Goal: Transaction & Acquisition: Purchase product/service

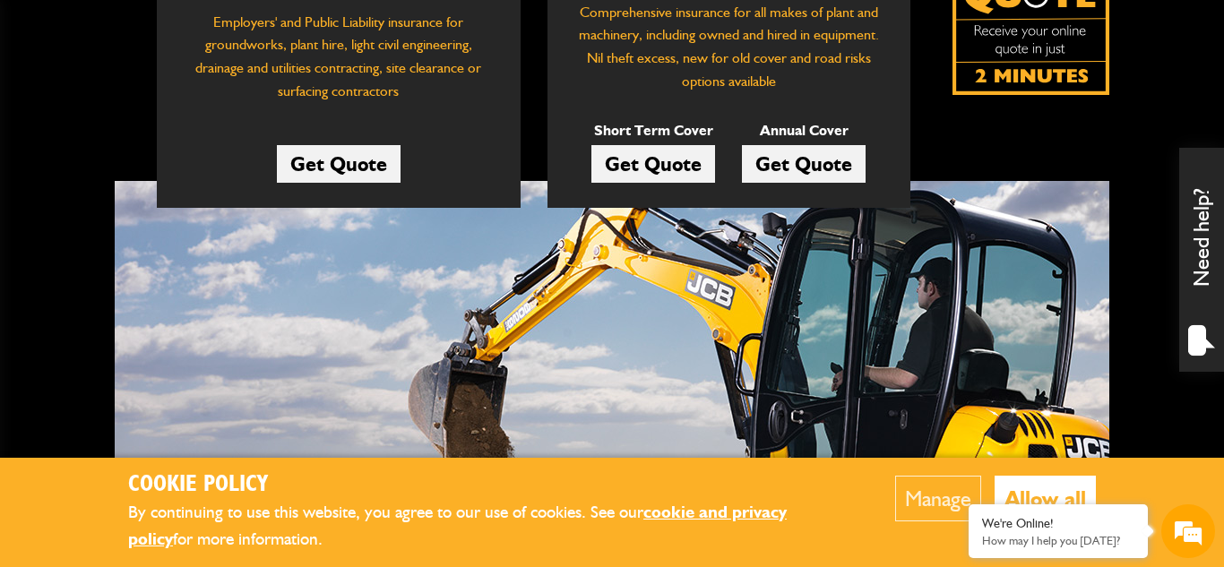
scroll to position [451, 0]
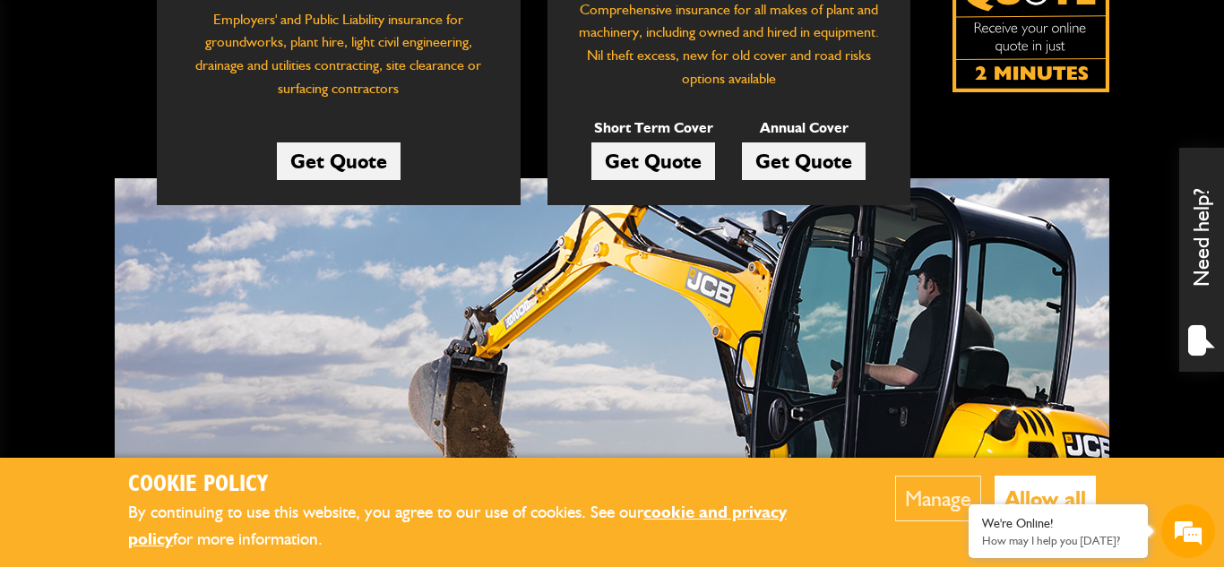
click at [650, 168] on link "Get Quote" at bounding box center [653, 161] width 124 height 38
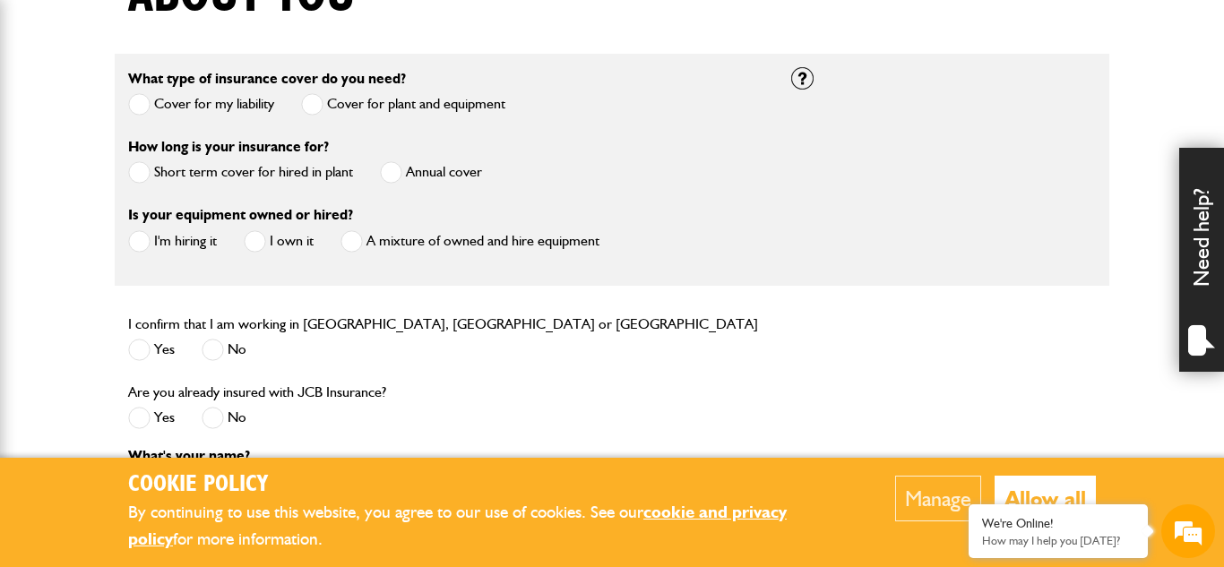
click at [142, 174] on span at bounding box center [139, 172] width 22 height 22
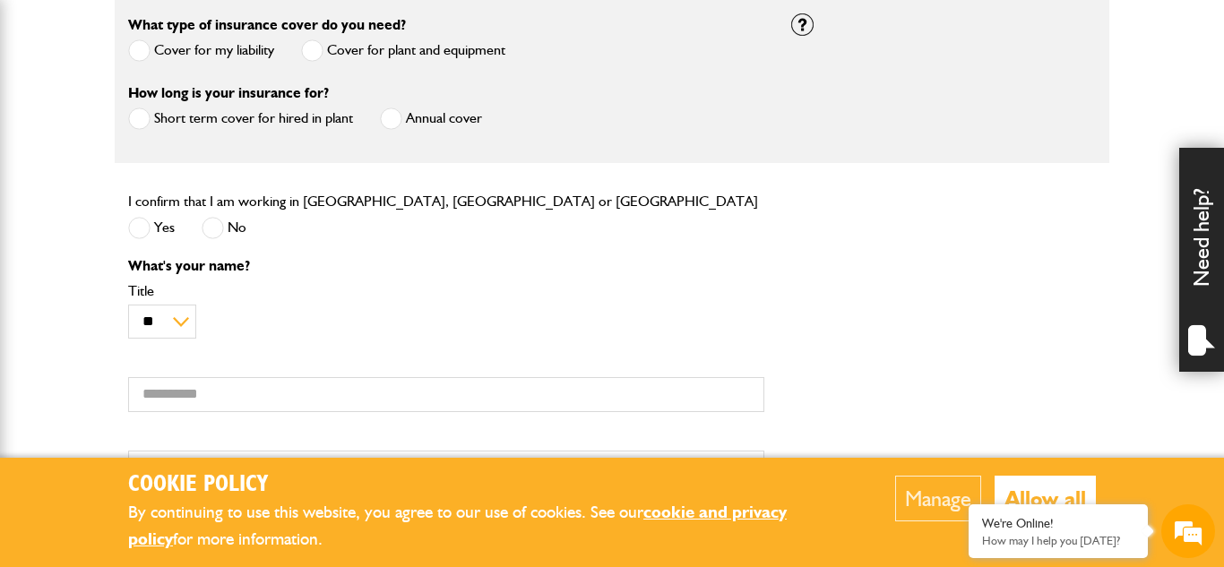
scroll to position [558, 0]
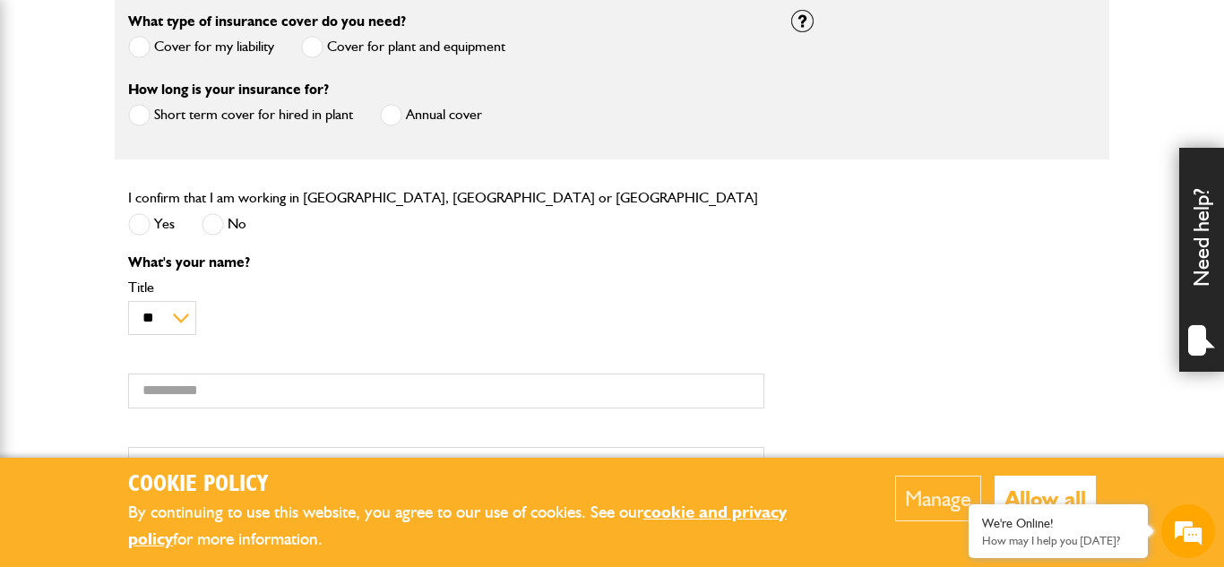
click at [130, 221] on span at bounding box center [139, 224] width 22 height 22
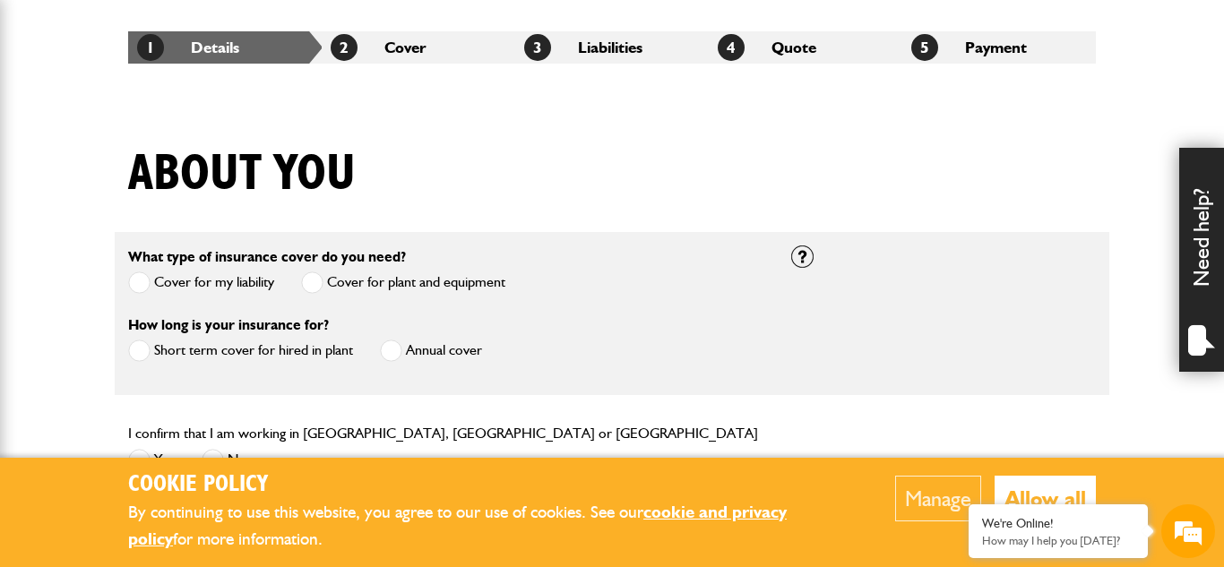
scroll to position [0, 0]
